Goal: Task Accomplishment & Management: Use online tool/utility

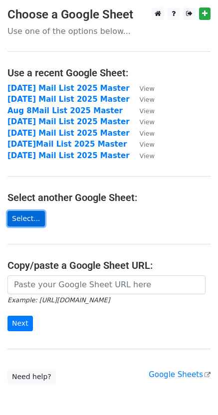
click at [32, 223] on link "Select..." at bounding box center [25, 218] width 37 height 15
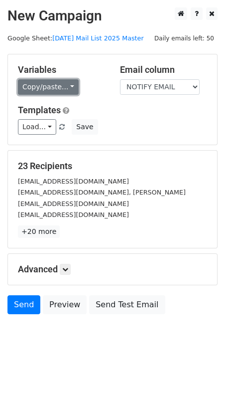
click at [65, 87] on link "Copy/paste..." at bounding box center [48, 86] width 61 height 15
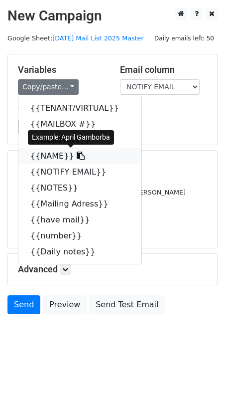
click at [46, 157] on link "{{NAME}}" at bounding box center [79, 156] width 123 height 16
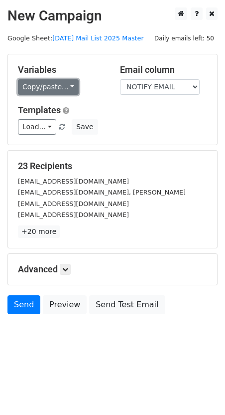
click at [64, 87] on link "Copy/paste..." at bounding box center [48, 86] width 61 height 15
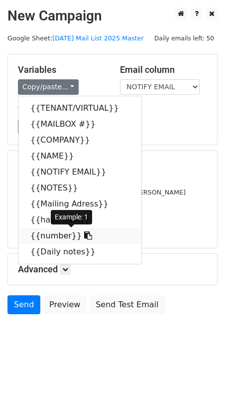
click at [55, 232] on link "{{number}}" at bounding box center [79, 236] width 123 height 16
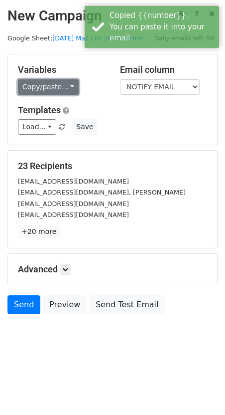
click at [52, 86] on link "Copy/paste..." at bounding box center [48, 86] width 61 height 15
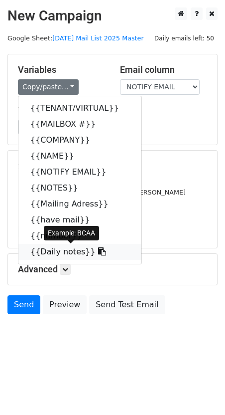
click at [51, 253] on link "{{Daily notes}}" at bounding box center [79, 252] width 123 height 16
